Goal: Navigation & Orientation: Understand site structure

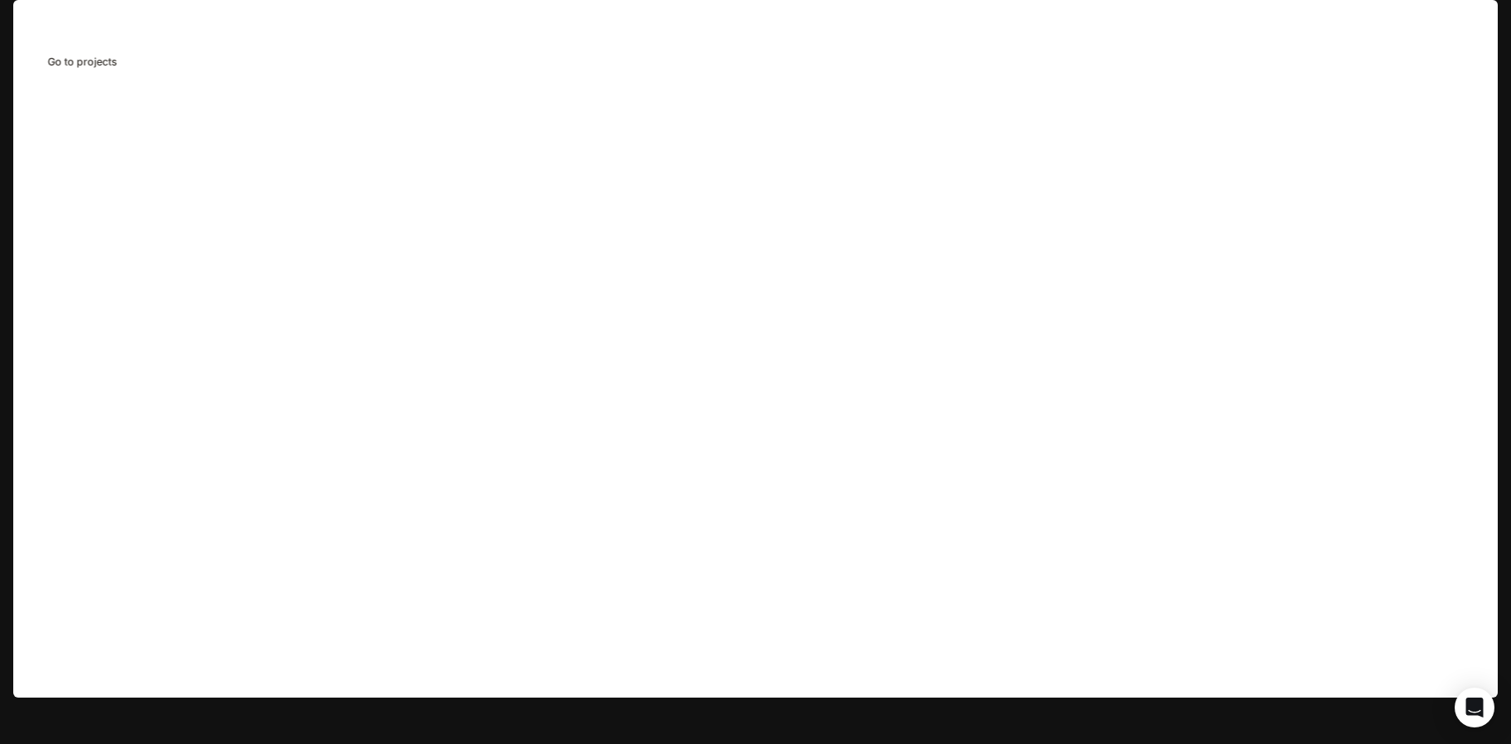
click at [91, 17] on span "Projects" at bounding box center [92, 24] width 47 height 14
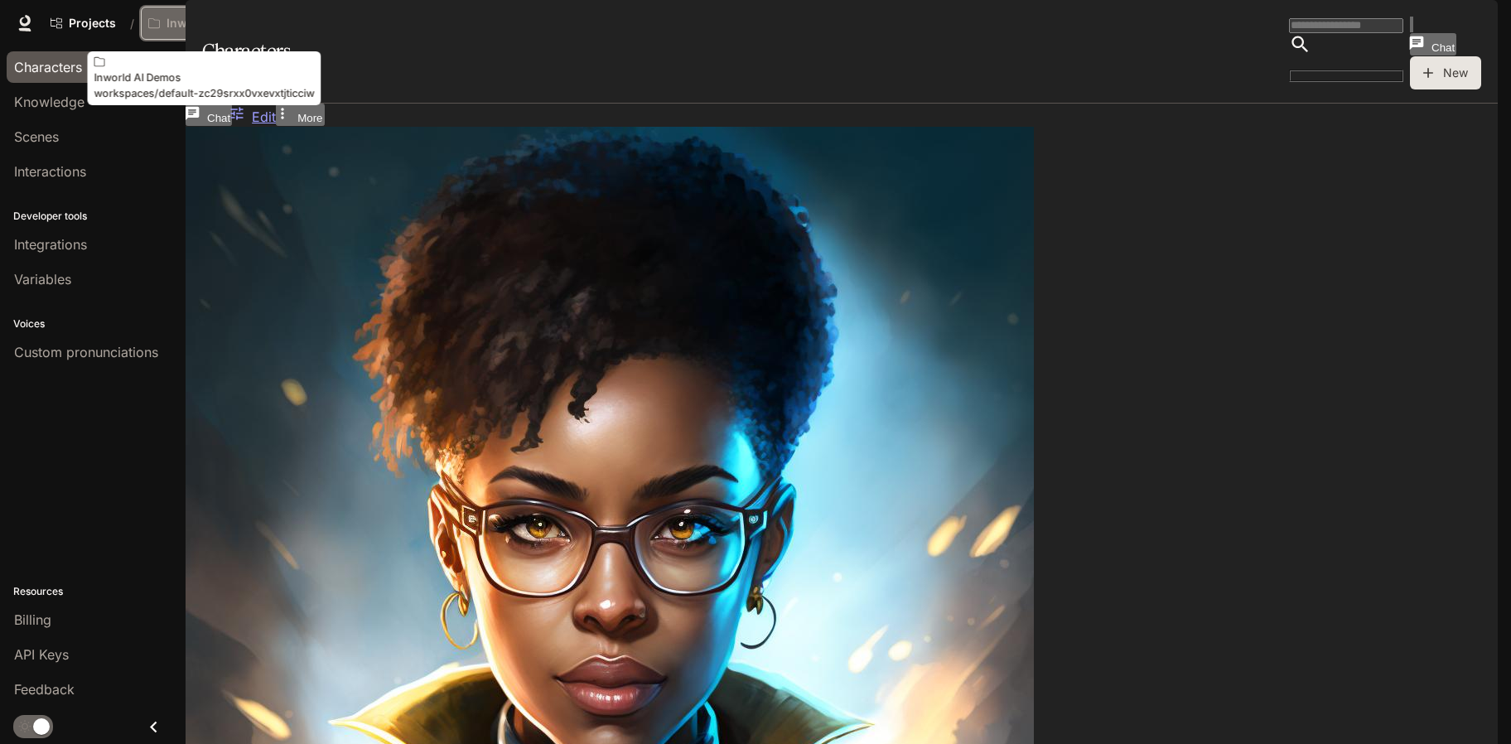
click at [229, 22] on p "Inworld AI Demos" at bounding box center [212, 24] width 93 height 14
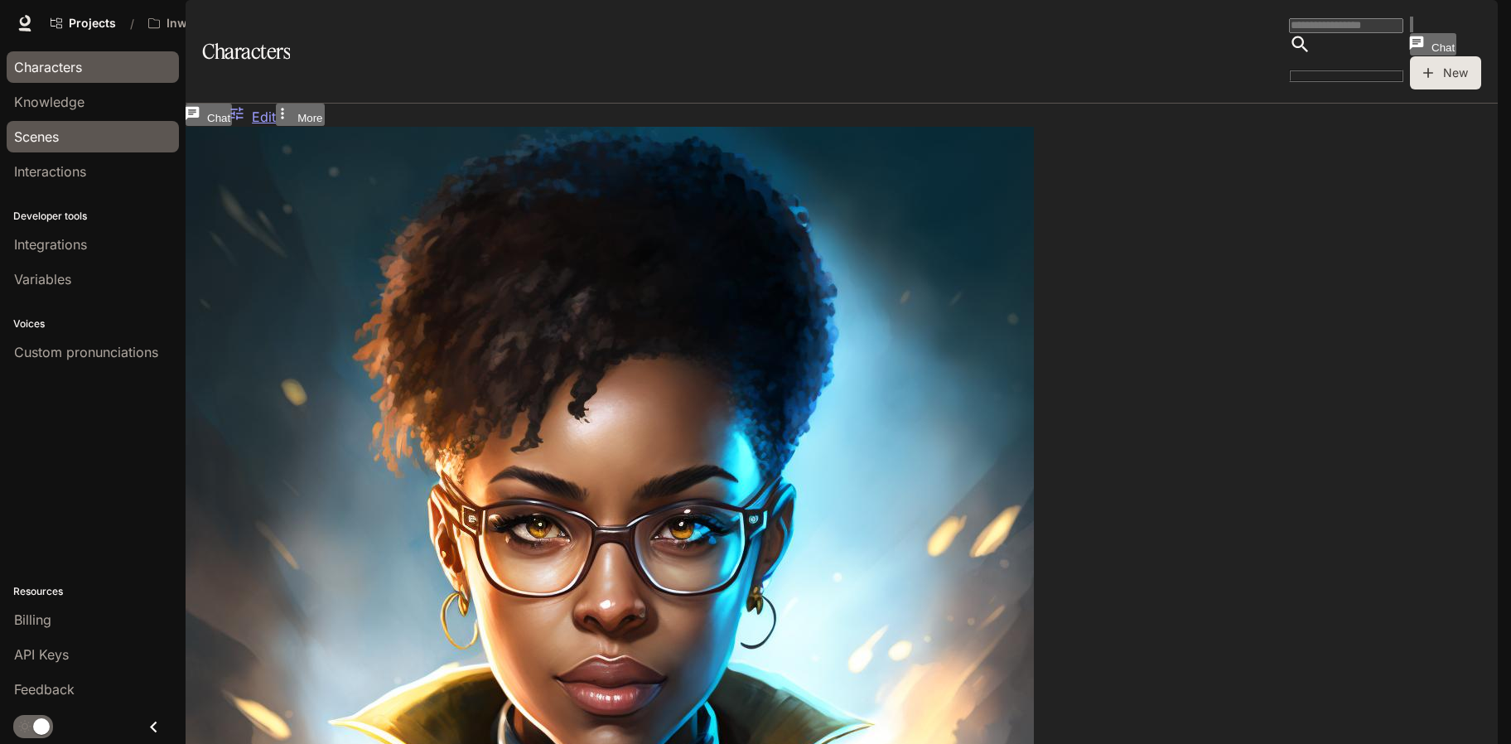
click at [45, 133] on span "Scenes" at bounding box center [36, 137] width 45 height 20
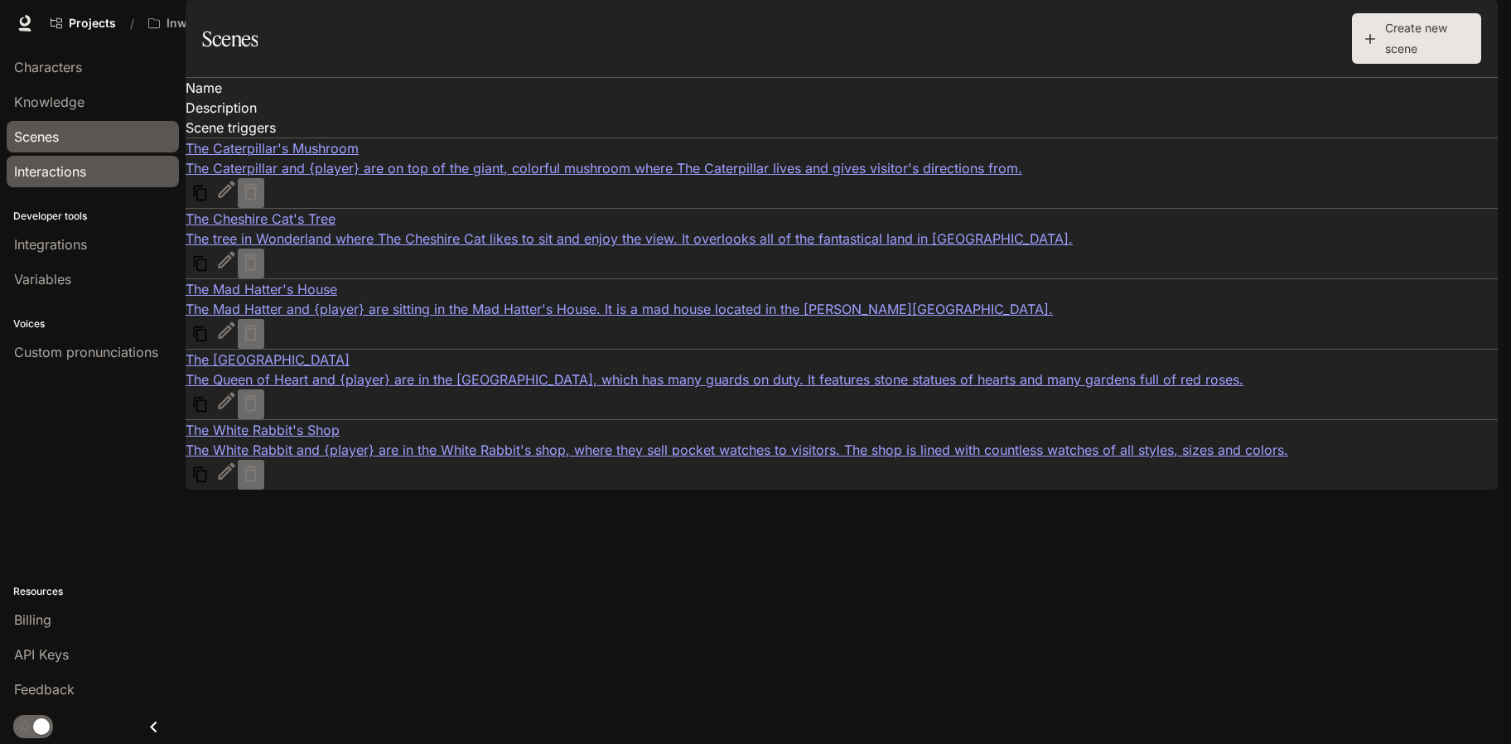
click at [46, 172] on span "Interactions" at bounding box center [50, 171] width 72 height 20
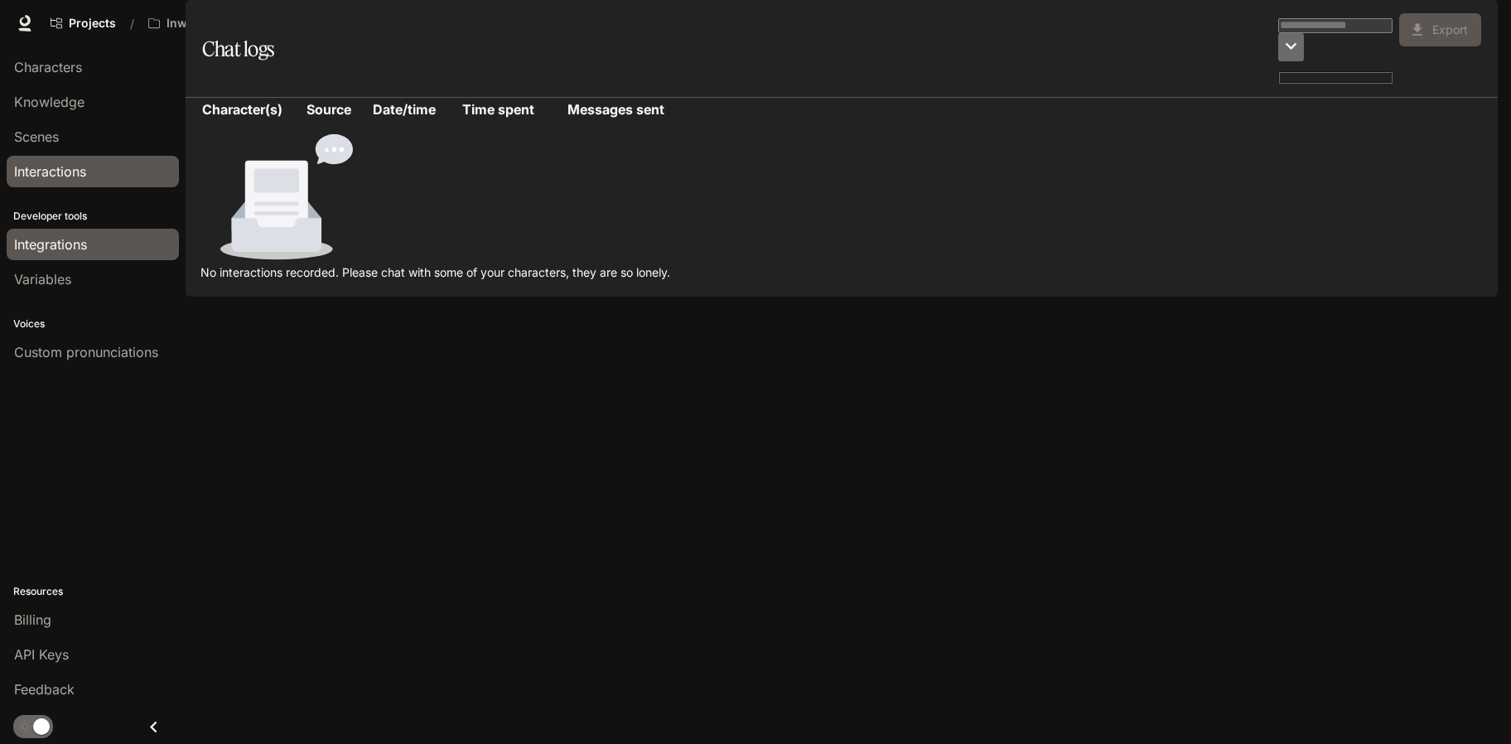
click at [47, 242] on span "Integrations" at bounding box center [50, 244] width 73 height 20
